Goal: Transaction & Acquisition: Purchase product/service

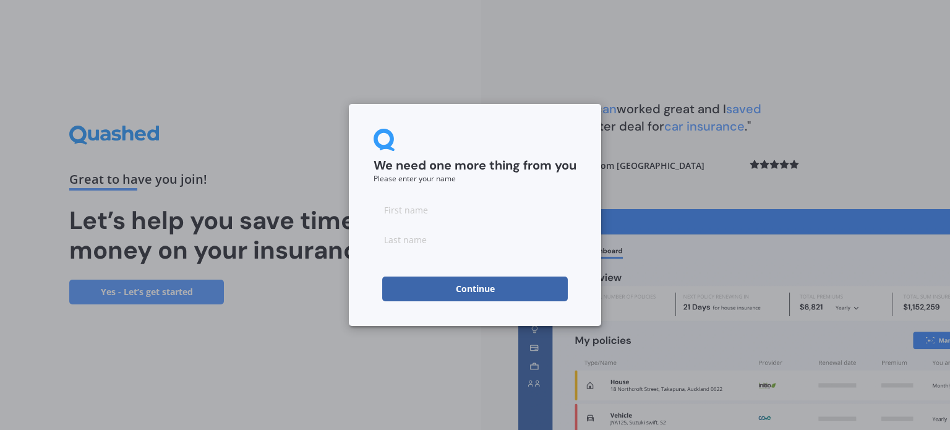
click at [440, 216] on input at bounding box center [474, 209] width 203 height 25
type input "[PERSON_NAME]"
click at [387, 286] on button "Continue" at bounding box center [474, 288] width 185 height 25
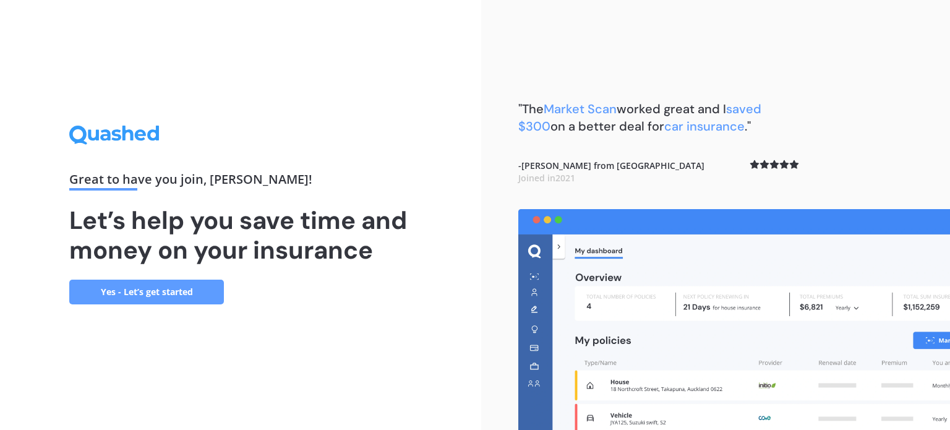
click at [194, 290] on link "Yes - Let’s get started" at bounding box center [146, 291] width 155 height 25
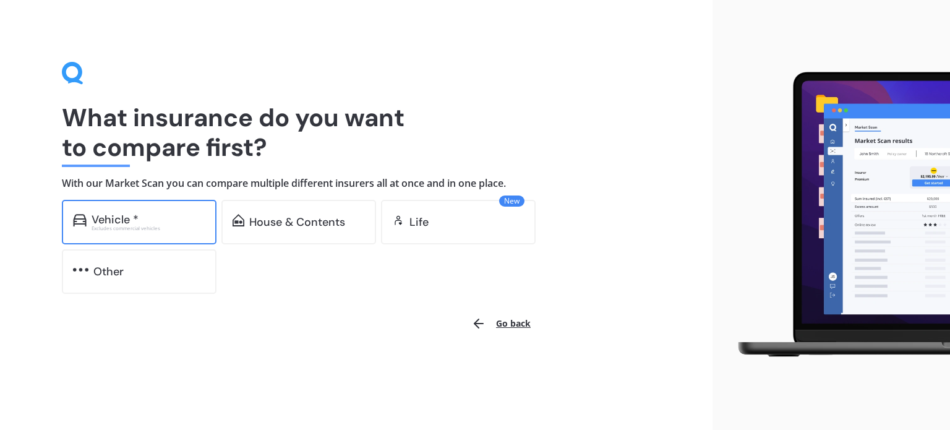
click at [153, 221] on div "Vehicle *" at bounding box center [149, 219] width 114 height 12
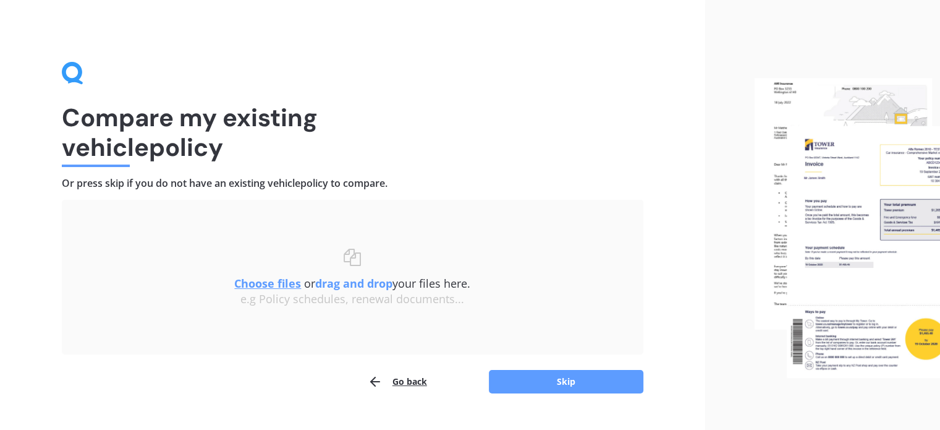
scroll to position [25, 0]
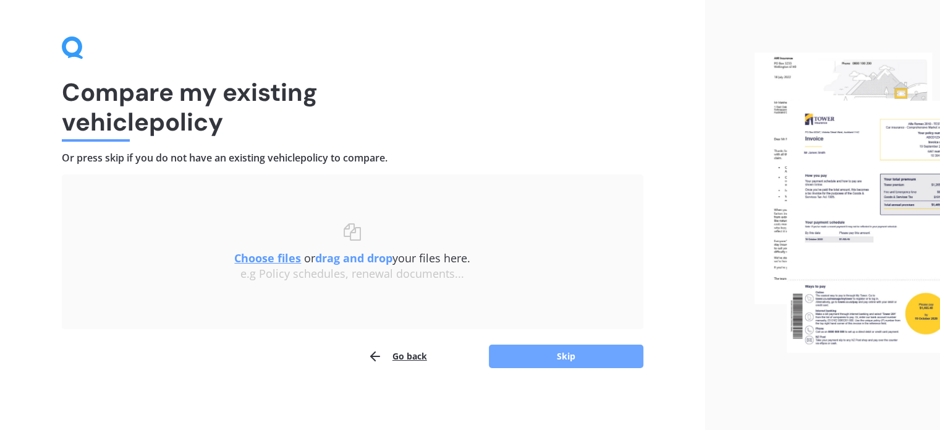
click at [522, 356] on button "Skip" at bounding box center [566, 355] width 155 height 23
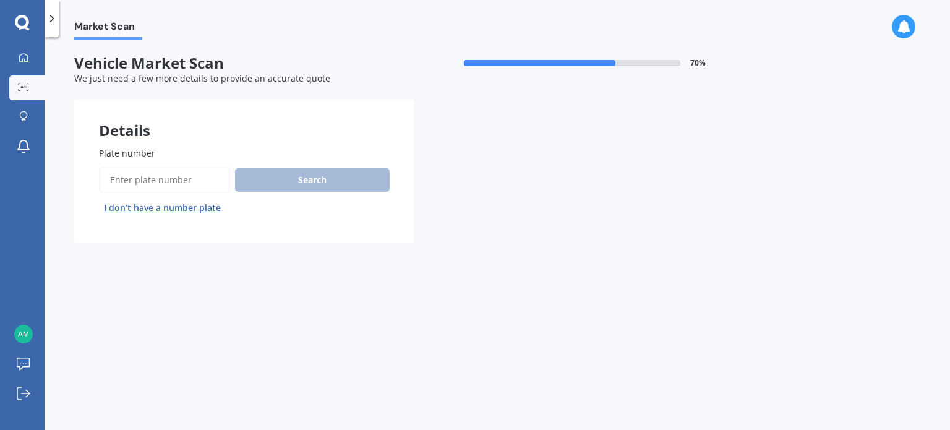
click at [179, 184] on input "Plate number" at bounding box center [164, 180] width 131 height 26
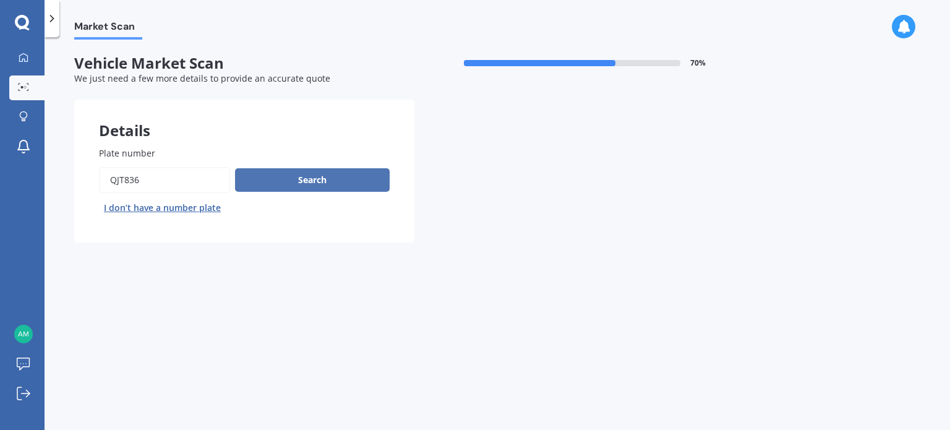
type input "QJT836"
click at [299, 177] on button "Search" at bounding box center [312, 179] width 155 height 23
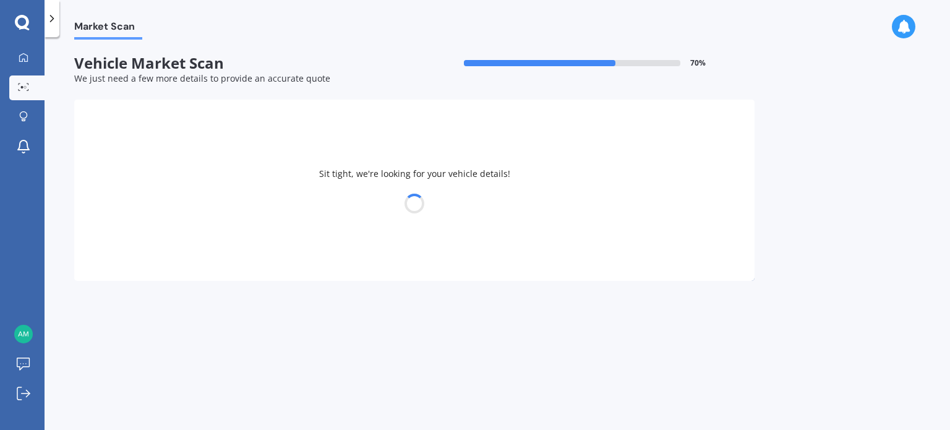
select select "HONDA"
select select "GRACE"
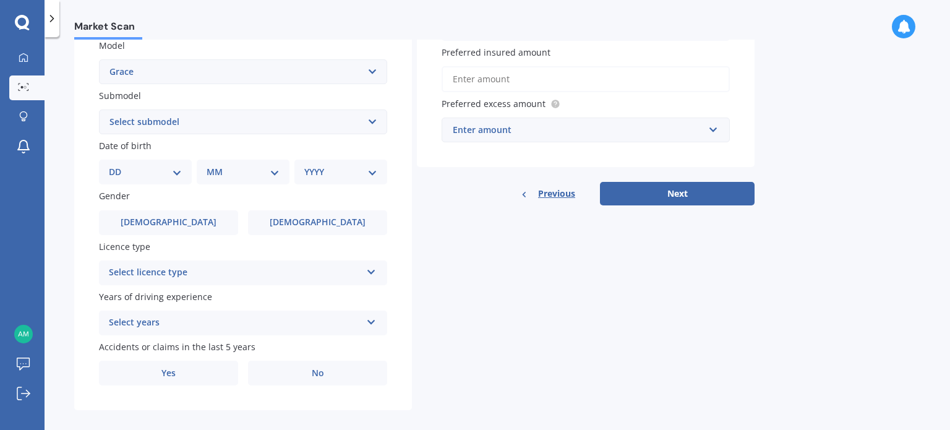
scroll to position [298, 0]
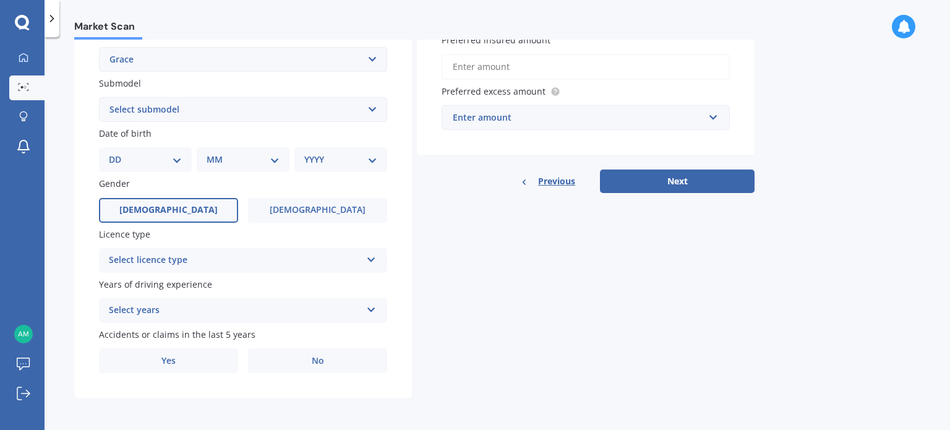
click at [189, 210] on label "[DEMOGRAPHIC_DATA]" at bounding box center [168, 210] width 139 height 25
click at [0, 0] on input "[DEMOGRAPHIC_DATA]" at bounding box center [0, 0] width 0 height 0
click at [160, 113] on select "Select submodel Hybrid Saloon" at bounding box center [243, 109] width 288 height 25
select select "HYBRID"
click at [99, 97] on select "Select submodel Hybrid Saloon" at bounding box center [243, 109] width 288 height 25
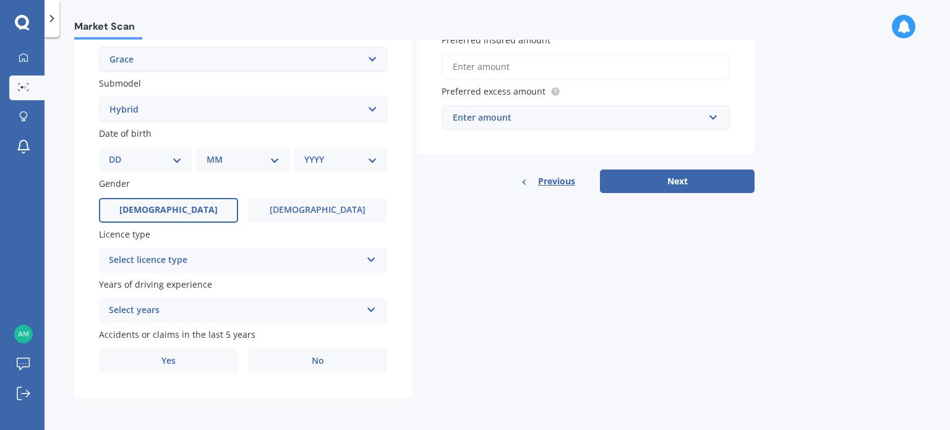
click at [141, 155] on select "DD 01 02 03 04 05 06 07 08 09 10 11 12 13 14 15 16 17 18 19 20 21 22 23 24 25 2…" at bounding box center [145, 160] width 73 height 14
select select "08"
click at [119, 153] on select "DD 01 02 03 04 05 06 07 08 09 10 11 12 13 14 15 16 17 18 19 20 21 22 23 24 25 2…" at bounding box center [145, 160] width 73 height 14
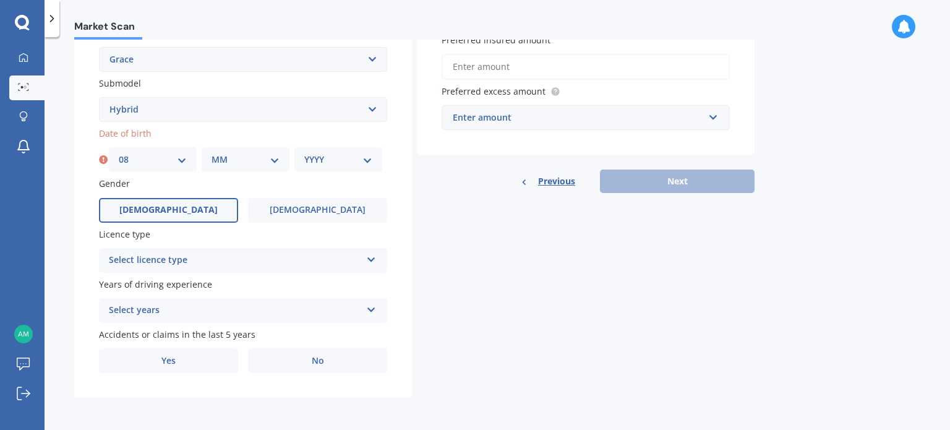
click at [237, 159] on select "MM 01 02 03 04 05 06 07 08 09 10 11 12" at bounding box center [245, 160] width 68 height 14
select select "08"
click at [211, 153] on select "MM 01 02 03 04 05 06 07 08 09 10 11 12" at bounding box center [245, 160] width 68 height 14
click at [339, 162] on select "YYYY 2025 2024 2023 2022 2021 2020 2019 2018 2017 2016 2015 2014 2013 2012 2011…" at bounding box center [338, 160] width 68 height 14
select select "1994"
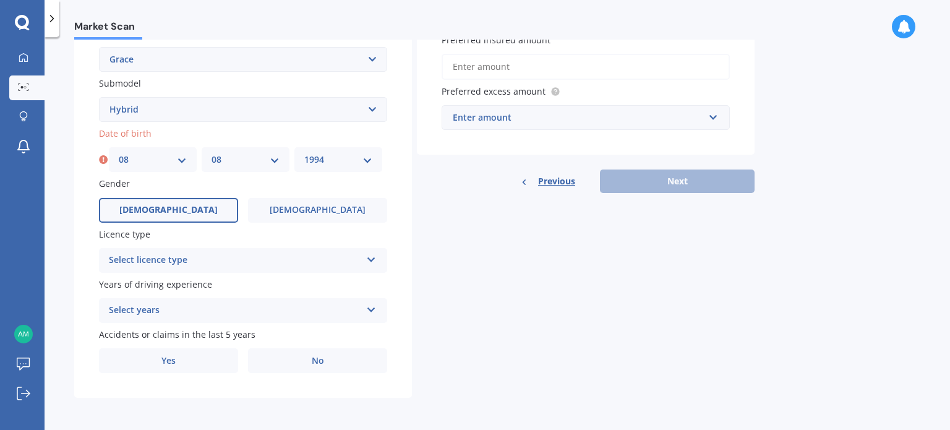
click at [304, 153] on select "YYYY 2025 2024 2023 2022 2021 2020 2019 2018 2017 2016 2015 2014 2013 2012 2011…" at bounding box center [338, 160] width 68 height 14
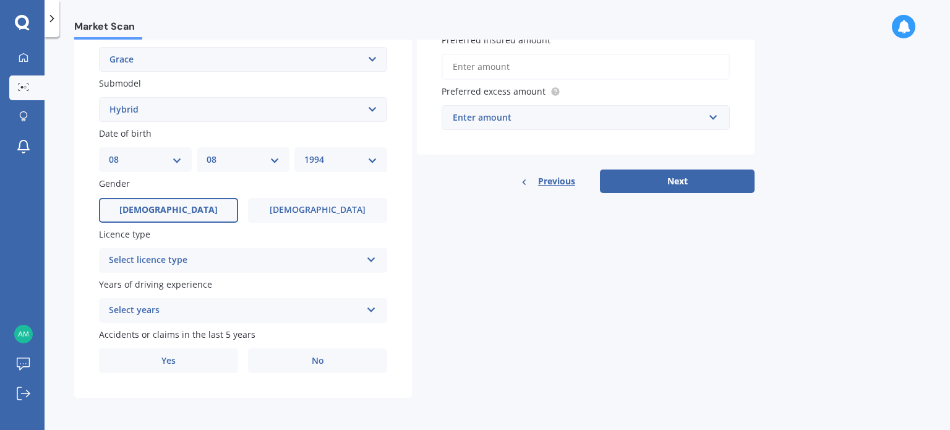
click at [235, 258] on div "Select licence type" at bounding box center [235, 260] width 252 height 15
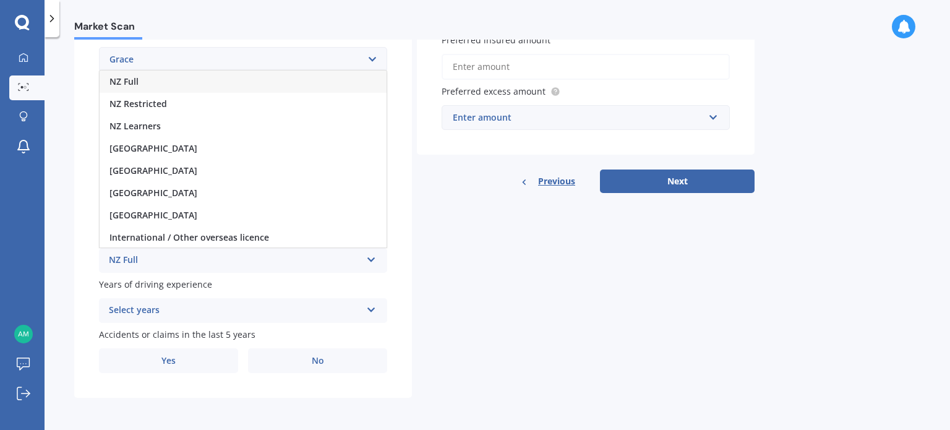
click at [201, 87] on div "NZ Full" at bounding box center [243, 81] width 287 height 22
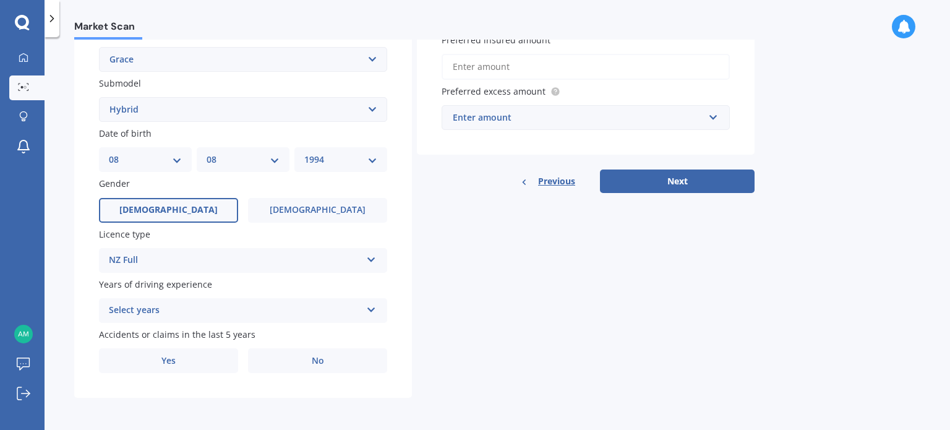
click at [154, 307] on div "Select years" at bounding box center [235, 310] width 252 height 15
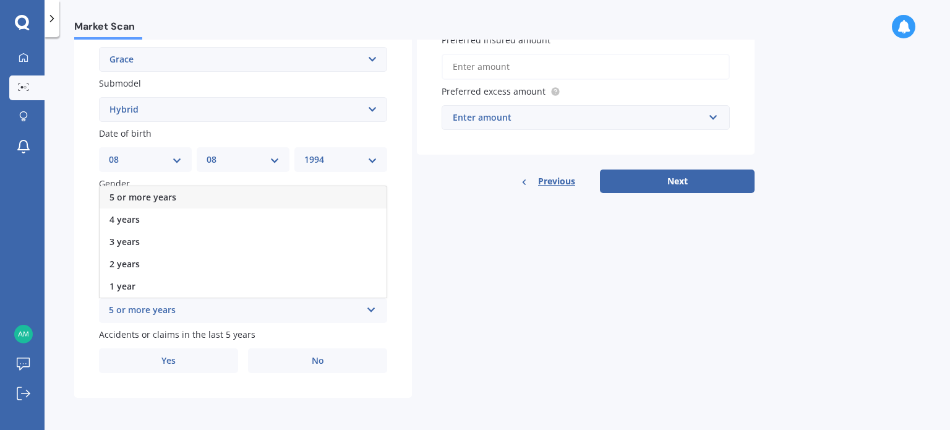
click at [173, 192] on span "5 or more years" at bounding box center [142, 197] width 67 height 12
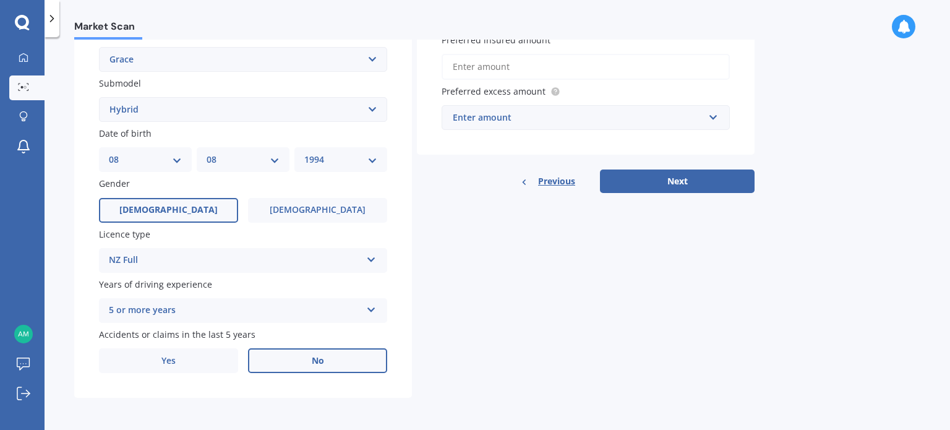
click at [270, 356] on label "No" at bounding box center [317, 360] width 139 height 25
click at [0, 0] on input "No" at bounding box center [0, 0] width 0 height 0
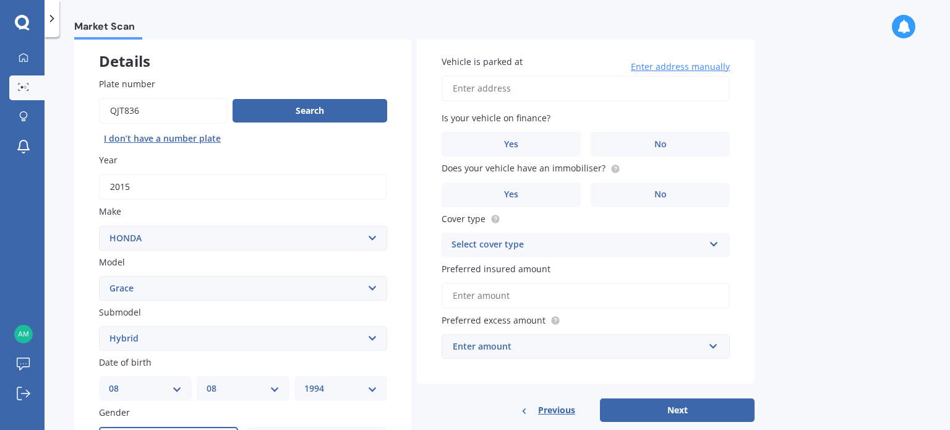
scroll to position [0, 0]
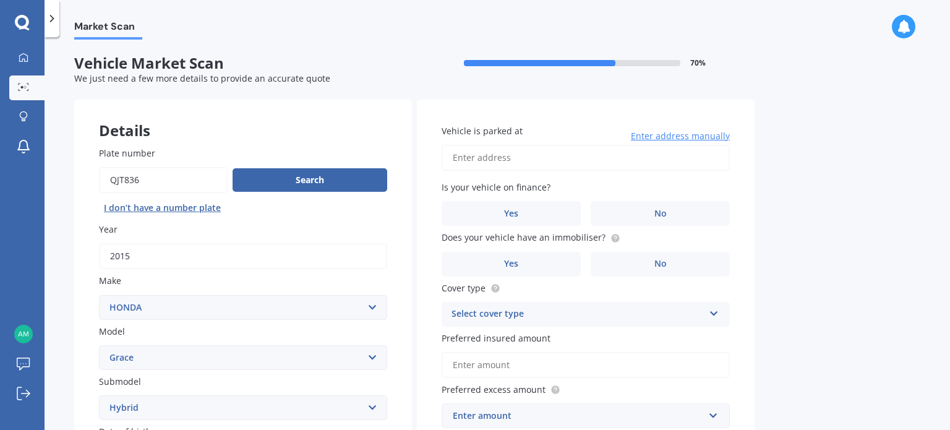
click at [521, 160] on input "Vehicle is parked at" at bounding box center [585, 158] width 288 height 26
type input "[STREET_ADDRESS]"
click at [623, 223] on label "No" at bounding box center [659, 213] width 139 height 25
click at [0, 0] on input "No" at bounding box center [0, 0] width 0 height 0
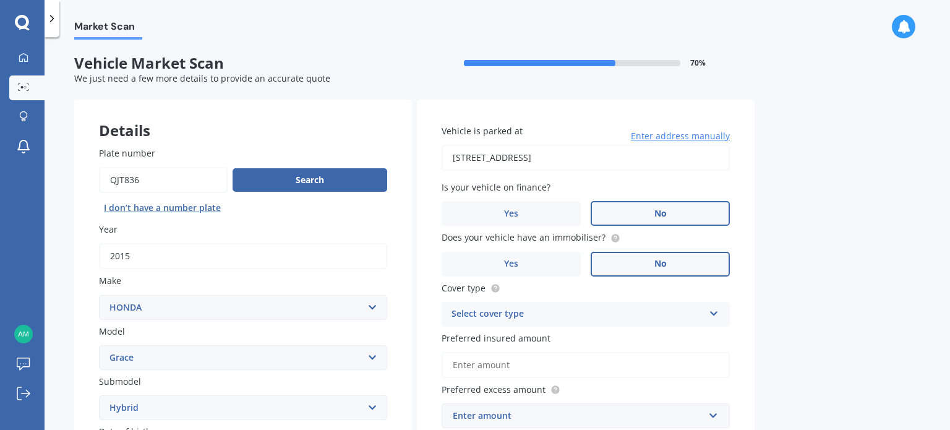
click at [616, 265] on label "No" at bounding box center [659, 264] width 139 height 25
click at [0, 0] on input "No" at bounding box center [0, 0] width 0 height 0
click at [566, 312] on div "Select cover type" at bounding box center [577, 314] width 252 height 15
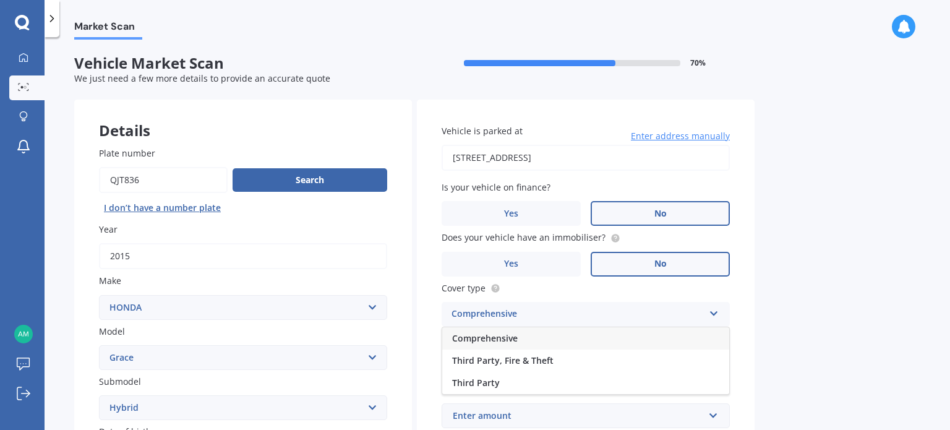
click at [540, 336] on div "Comprehensive" at bounding box center [585, 338] width 287 height 22
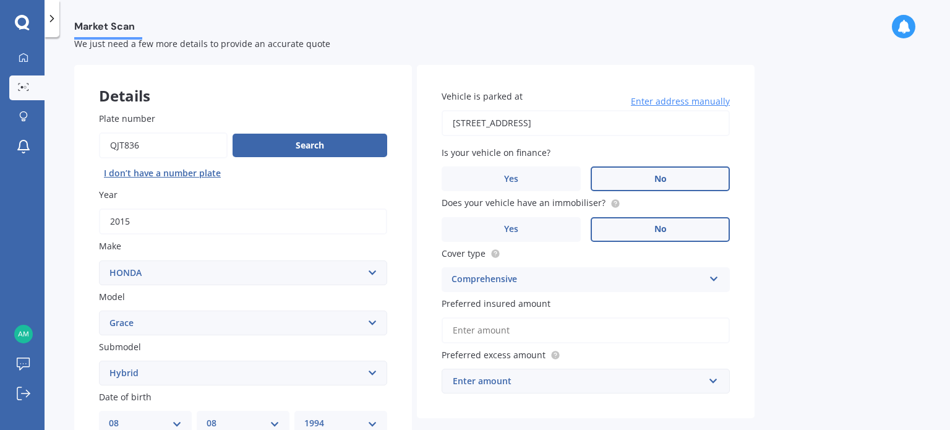
scroll to position [40, 0]
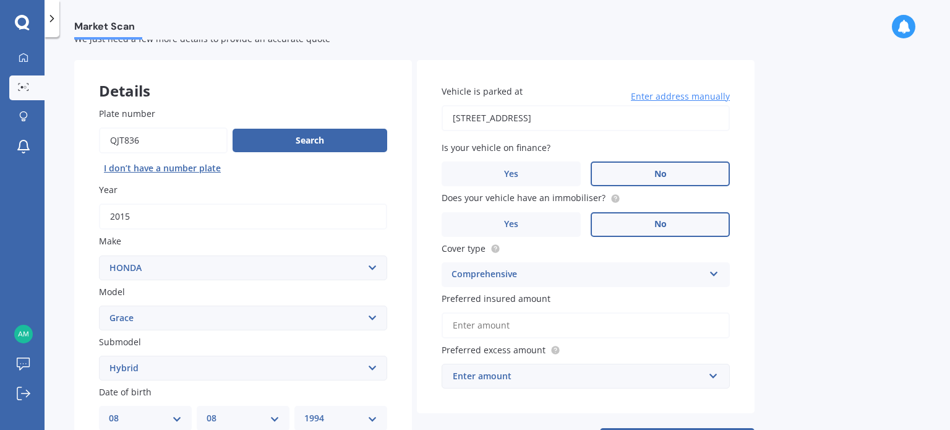
click at [543, 323] on input "Preferred insured amount" at bounding box center [585, 325] width 288 height 26
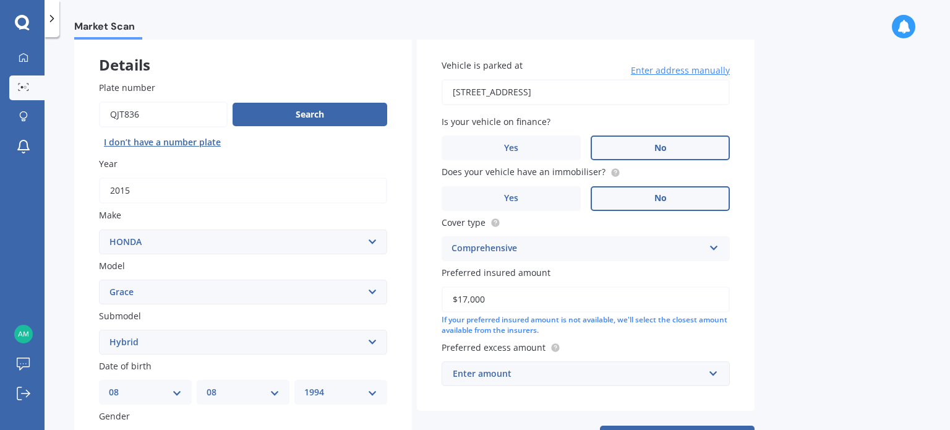
scroll to position [70, 0]
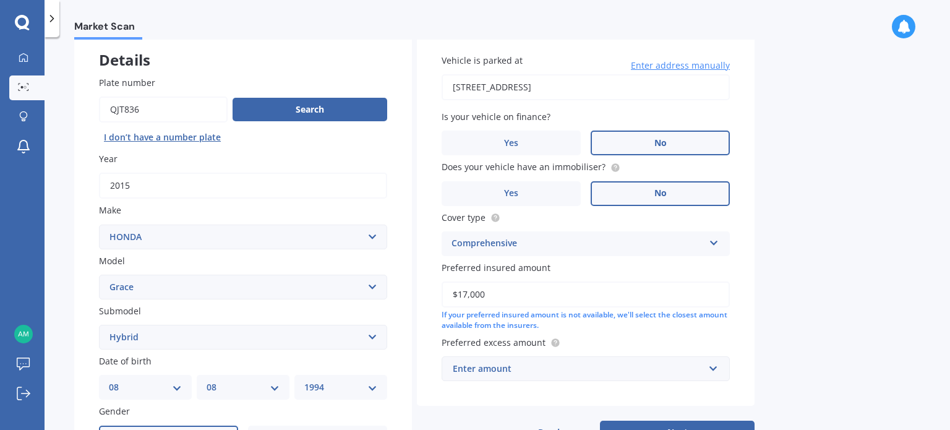
type input "$17,000"
click at [522, 374] on div "Enter amount" at bounding box center [578, 369] width 251 height 14
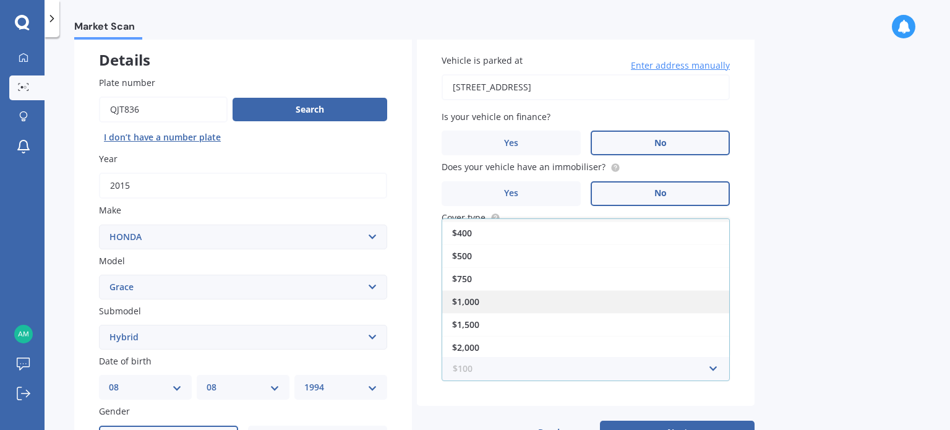
scroll to position [0, 0]
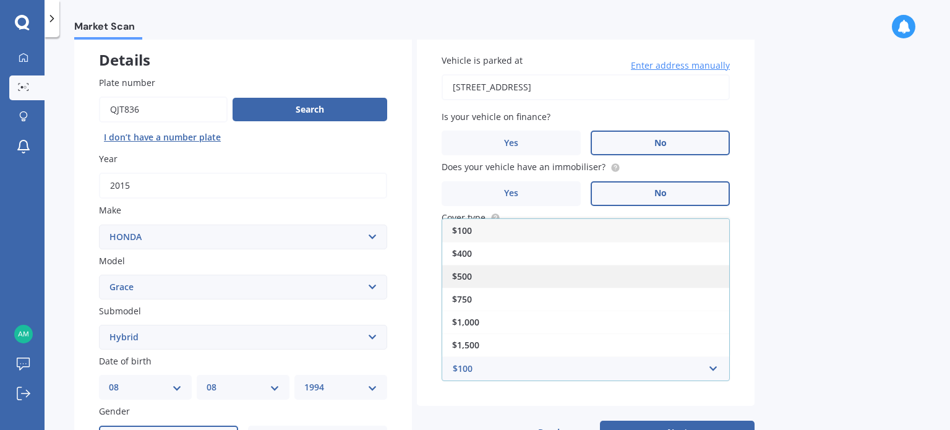
click at [492, 272] on div "$500" at bounding box center [585, 276] width 287 height 23
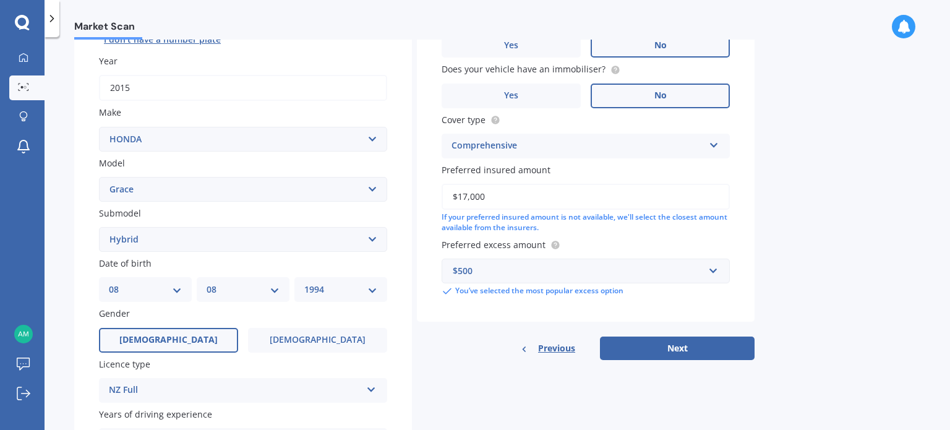
scroll to position [173, 0]
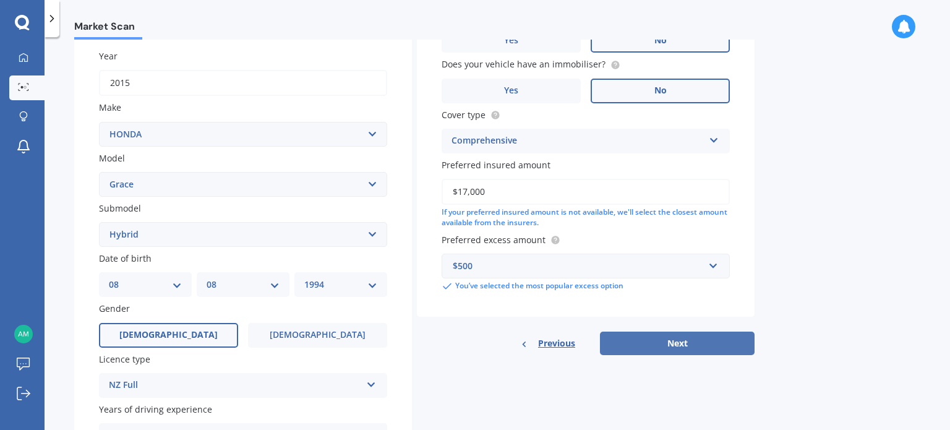
click at [631, 336] on button "Next" at bounding box center [677, 342] width 155 height 23
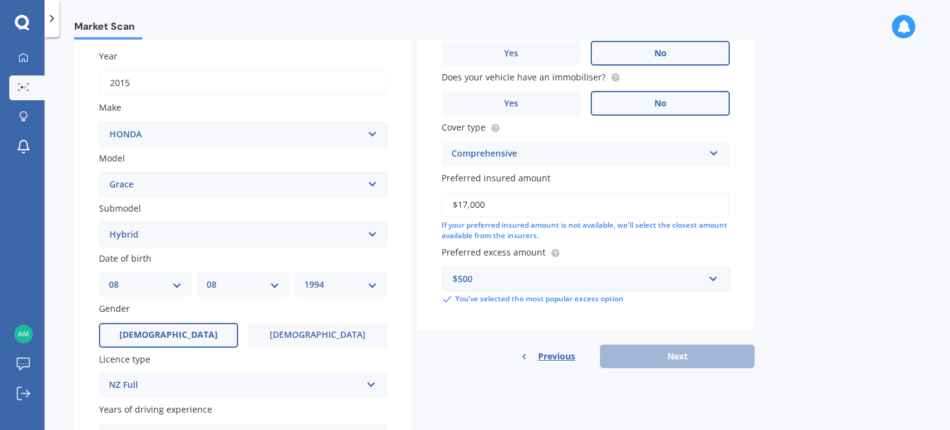
scroll to position [84, 0]
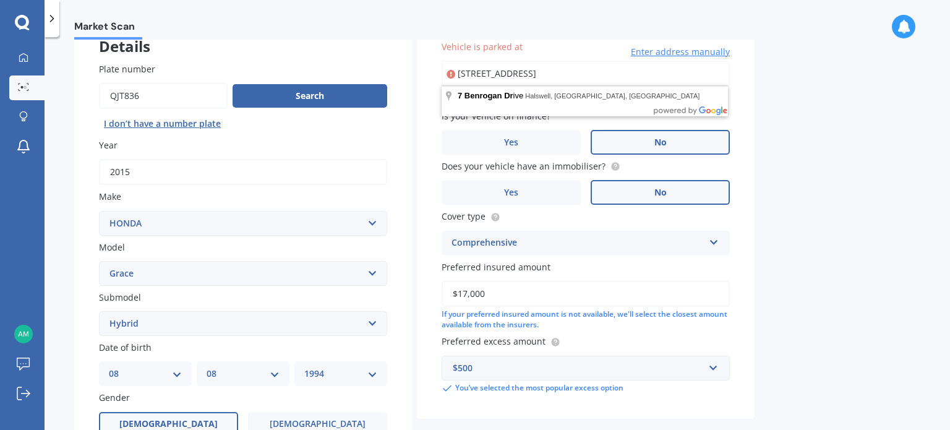
type input "[STREET_ADDRESS]"
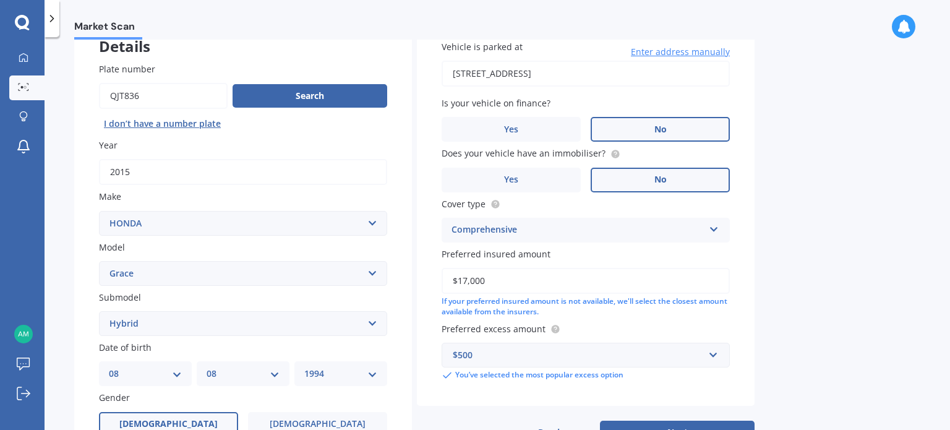
click at [635, 76] on input "[STREET_ADDRESS]" at bounding box center [585, 74] width 288 height 26
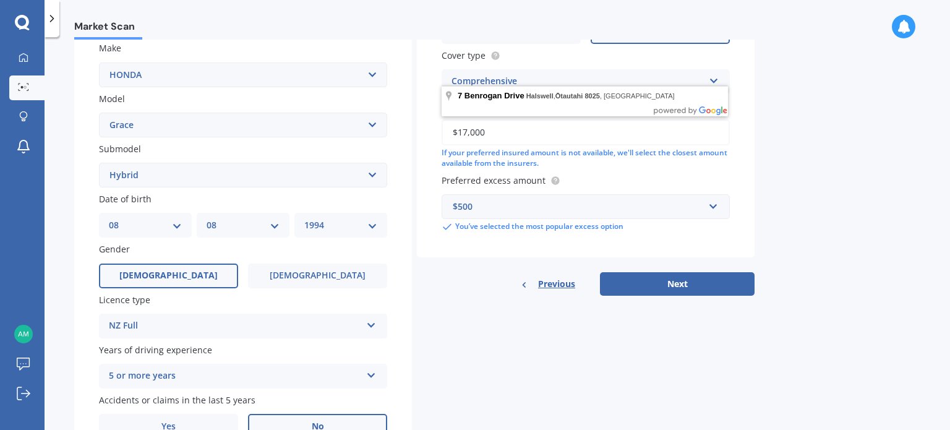
scroll to position [233, 0]
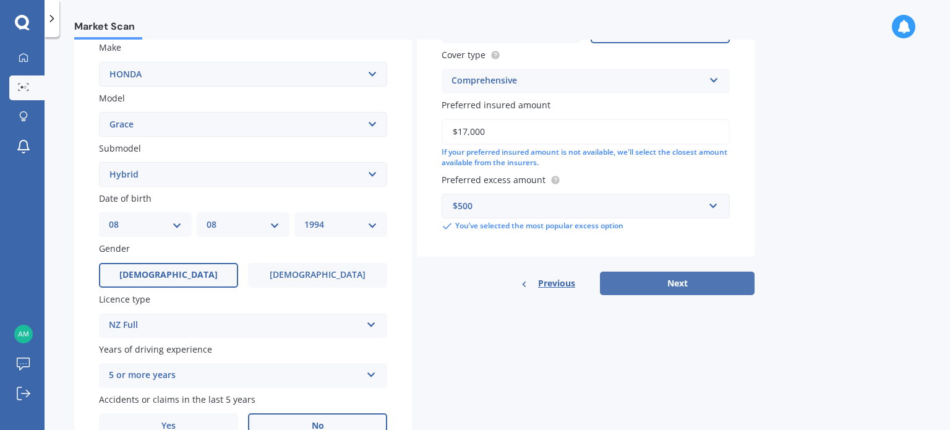
click at [707, 279] on button "Next" at bounding box center [677, 282] width 155 height 23
select select "08"
select select "1994"
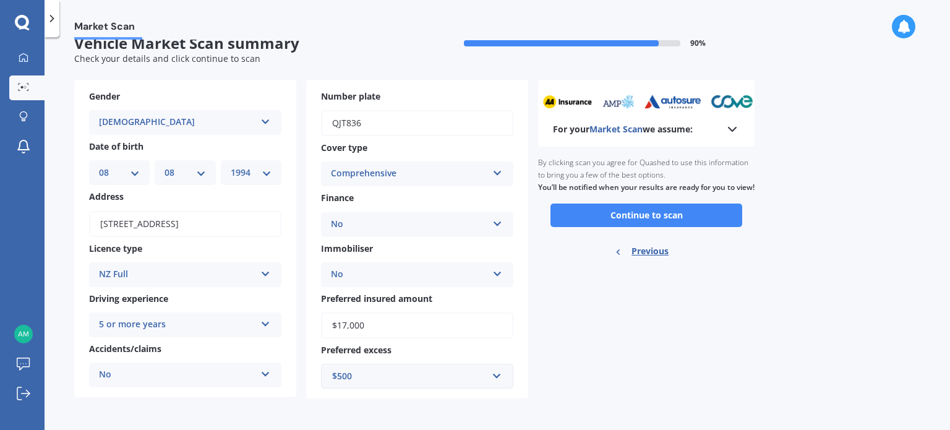
scroll to position [20, 0]
click at [617, 227] on button "Continue to scan" at bounding box center [646, 214] width 192 height 23
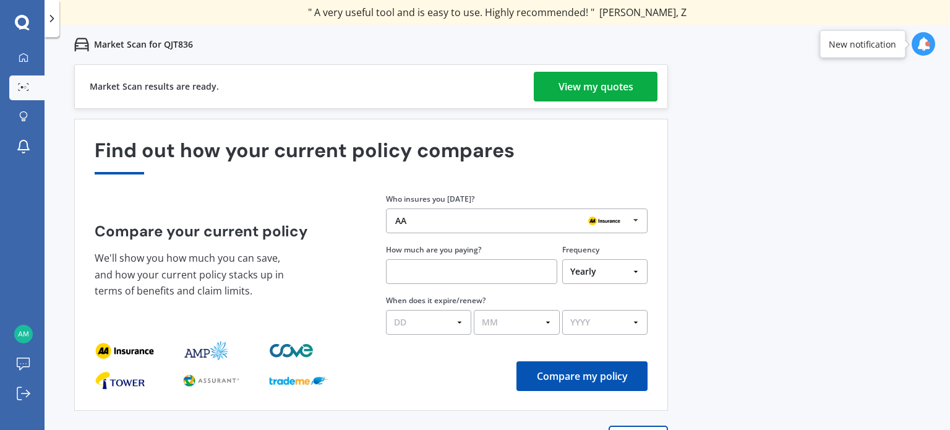
click at [607, 96] on div "View my quotes" at bounding box center [595, 87] width 75 height 30
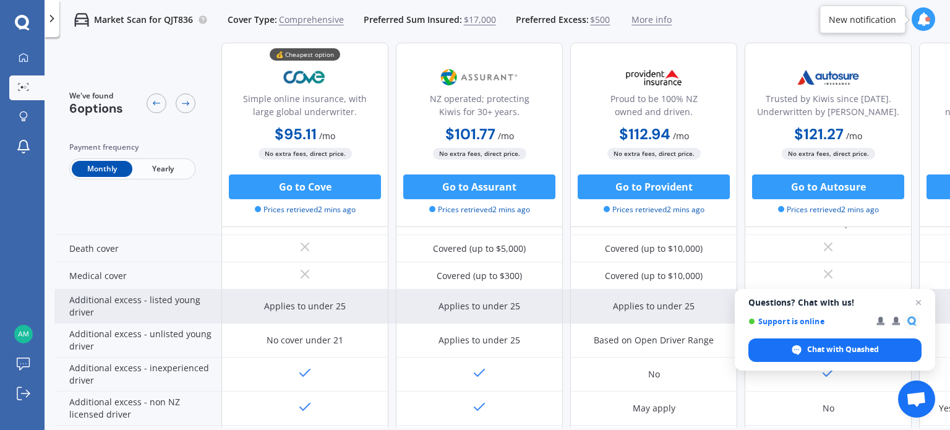
scroll to position [639, 0]
